Goal: Navigation & Orientation: Find specific page/section

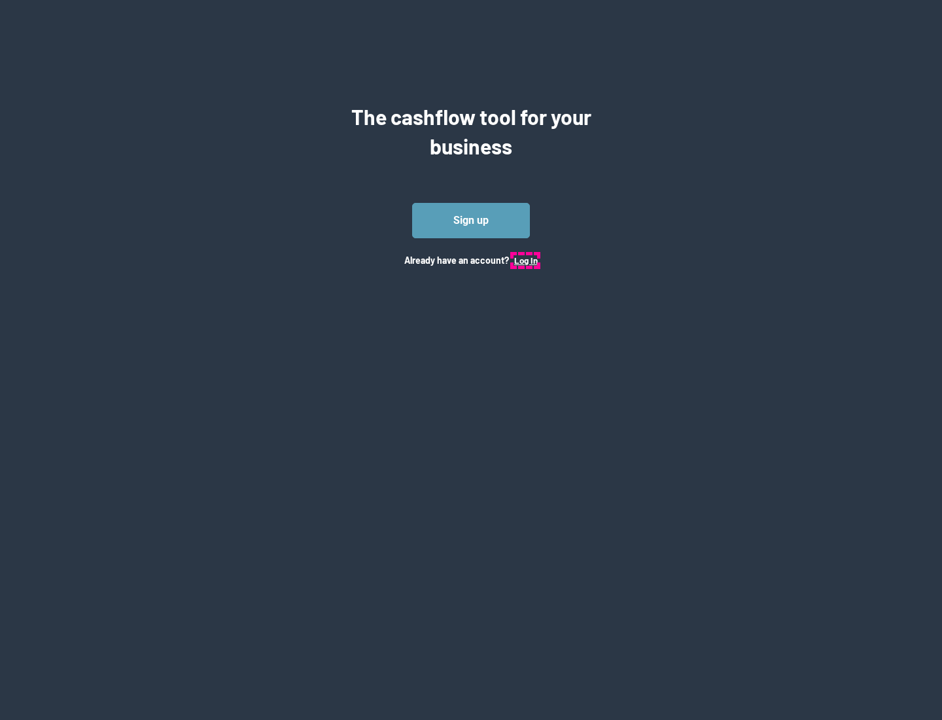
click at [525, 260] on button "Log In" at bounding box center [526, 260] width 24 height 10
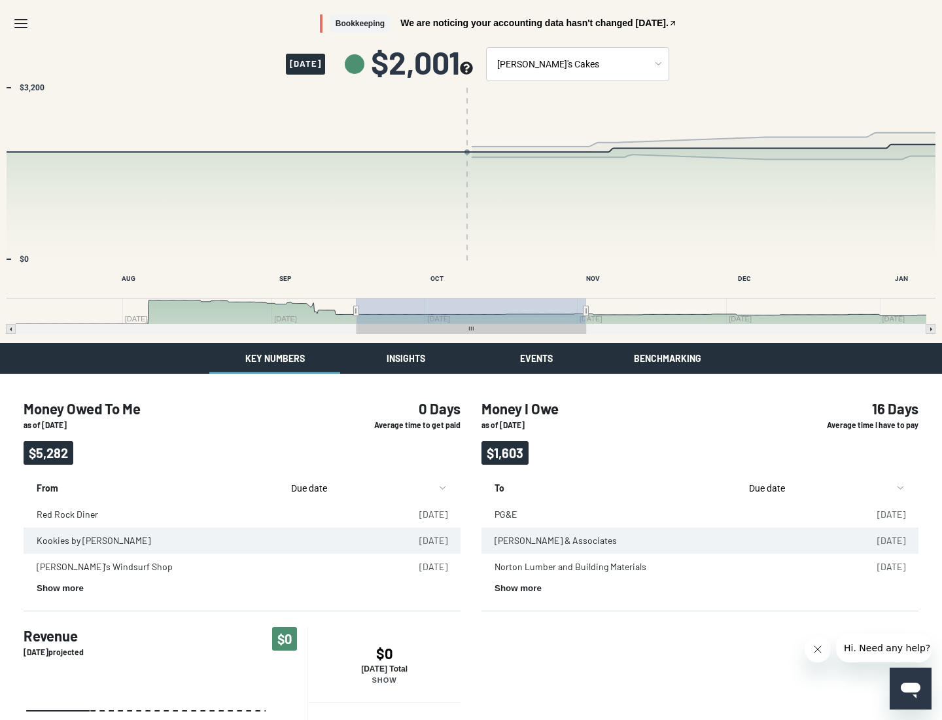
click at [406, 358] on button "Insights" at bounding box center [405, 358] width 131 height 31
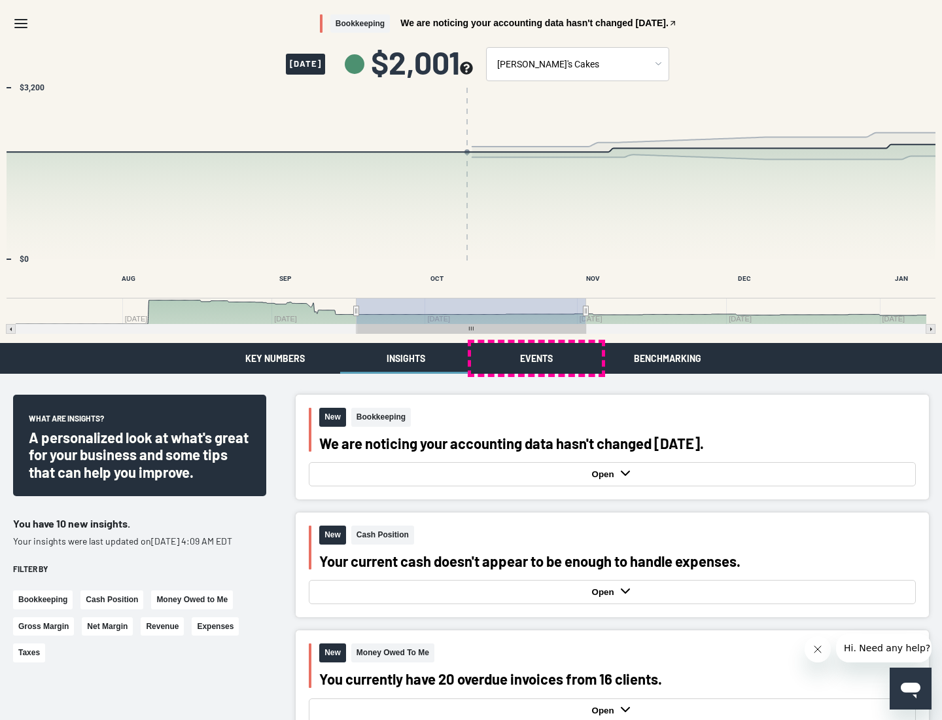
click at [536, 358] on button "Events" at bounding box center [536, 358] width 131 height 31
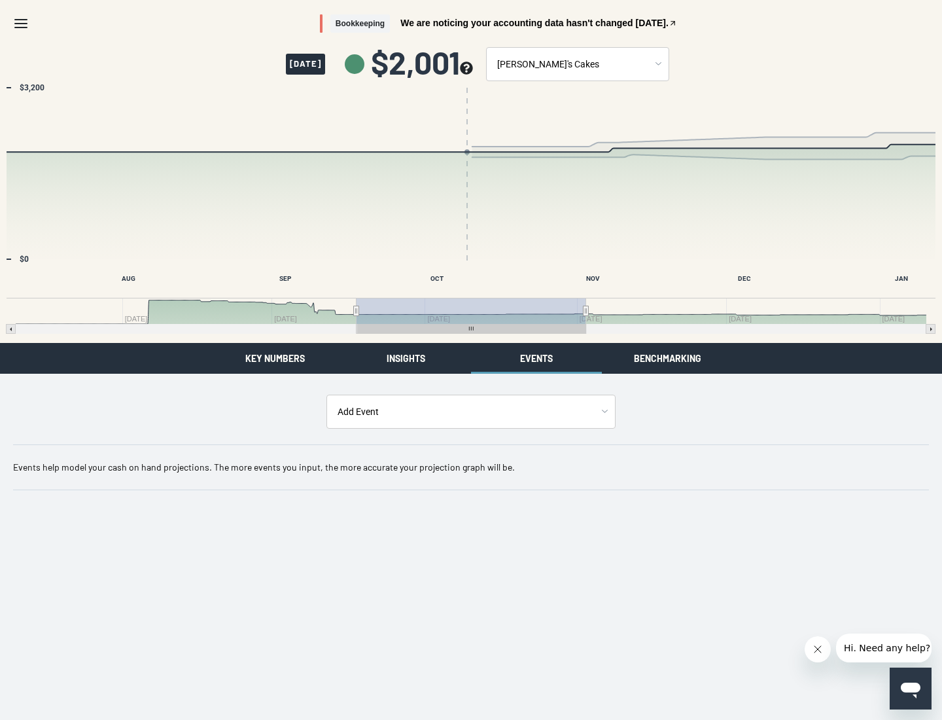
click at [667, 358] on button "Benchmarking" at bounding box center [667, 358] width 131 height 31
